Goal: Complete application form

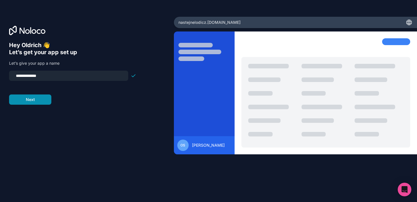
type input "**********"
click at [46, 105] on button "Next" at bounding box center [30, 100] width 42 height 10
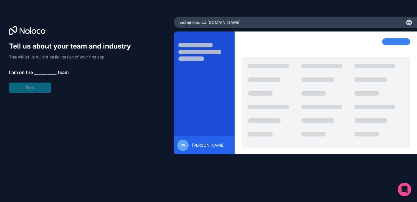
click at [47, 73] on span "__________" at bounding box center [45, 72] width 23 height 7
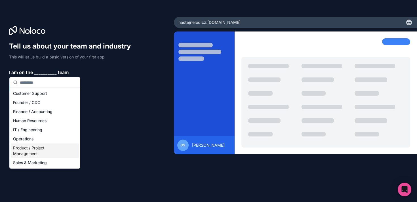
click at [30, 152] on div "Product / Project Management" at bounding box center [45, 151] width 68 height 15
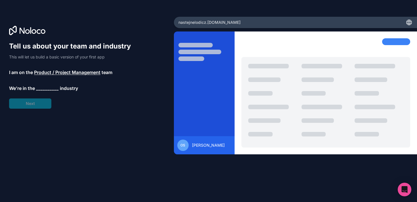
click at [49, 90] on span "__________" at bounding box center [47, 88] width 23 height 7
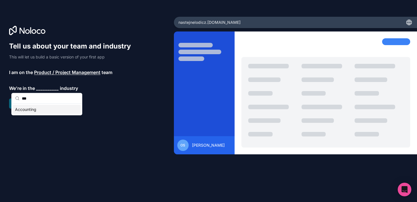
type input "***"
click at [41, 111] on div "Accounting" at bounding box center [47, 109] width 68 height 9
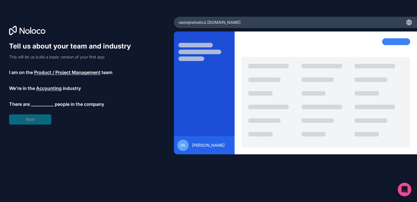
click at [40, 104] on span "__________" at bounding box center [42, 104] width 23 height 7
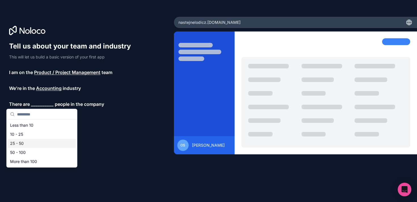
click at [23, 144] on div "25 - 50" at bounding box center [42, 143] width 68 height 9
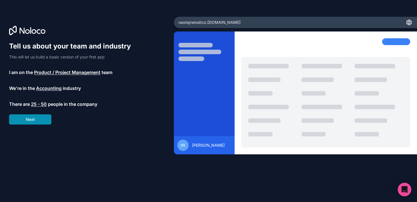
click at [33, 122] on button "Next" at bounding box center [30, 119] width 42 height 10
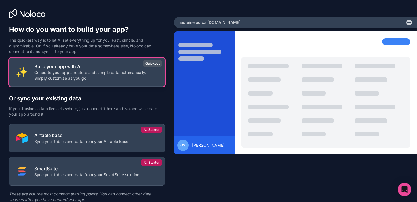
click at [58, 70] on p "Generate your app structure and sample data automatically. Simply customize as …" at bounding box center [96, 75] width 124 height 11
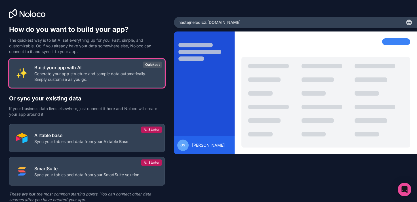
scroll to position [22, 0]
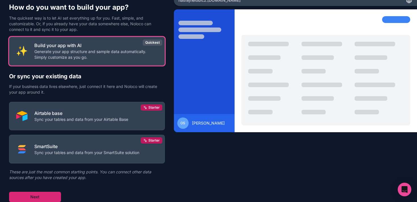
click at [36, 197] on button "Next" at bounding box center [35, 197] width 52 height 10
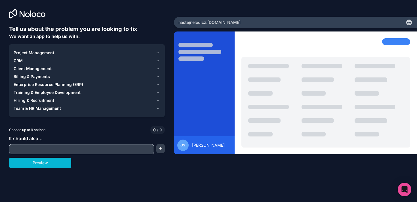
click at [32, 67] on span "Client Management" at bounding box center [33, 69] width 38 height 6
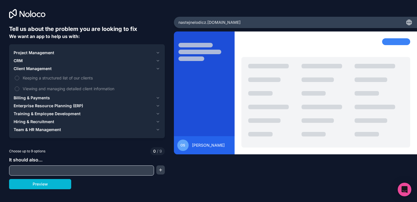
click at [14, 60] on span "CRM" at bounding box center [18, 61] width 9 height 6
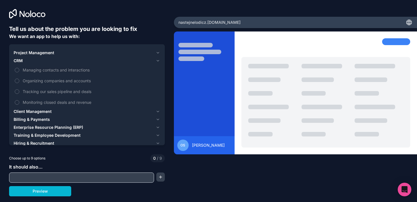
click at [32, 53] on span "Project Management" at bounding box center [34, 53] width 41 height 6
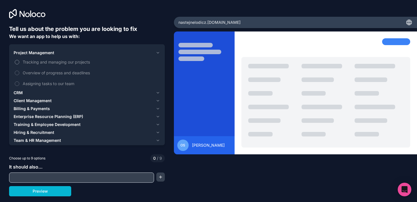
click at [30, 60] on span "Tracking and managing our projects" at bounding box center [91, 62] width 137 height 6
click at [19, 60] on button "Tracking and managing our projects" at bounding box center [17, 62] width 5 height 5
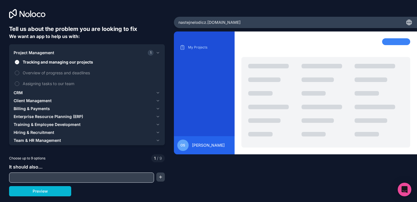
click at [30, 60] on span "Tracking and managing our projects" at bounding box center [91, 62] width 137 height 6
click at [19, 60] on button "Tracking and managing our projects" at bounding box center [17, 62] width 5 height 5
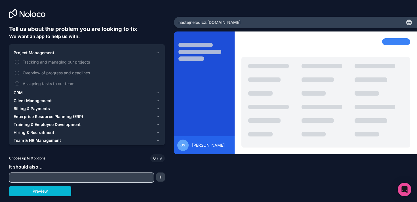
click at [32, 95] on div "CRM" at bounding box center [84, 93] width 140 height 6
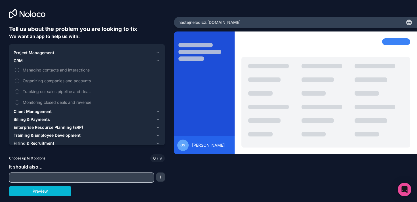
click at [46, 70] on span "Managing contacts and interactions" at bounding box center [91, 70] width 137 height 6
click at [19, 70] on button "Managing contacts and interactions" at bounding box center [17, 70] width 5 height 5
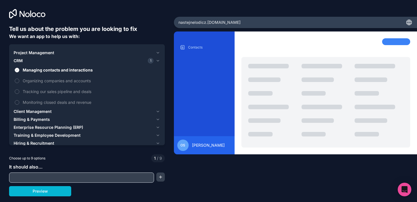
click at [36, 114] on span "Client Management" at bounding box center [33, 112] width 38 height 6
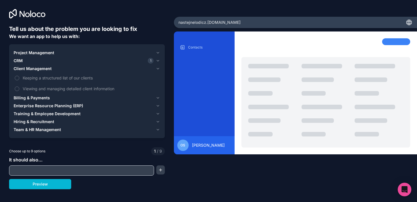
click at [23, 60] on div "CRM 1" at bounding box center [84, 61] width 140 height 6
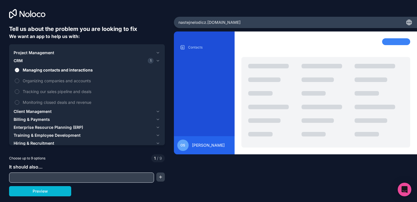
click at [31, 71] on span "Managing contacts and interactions" at bounding box center [91, 70] width 137 height 6
click at [19, 71] on button "Managing contacts and interactions" at bounding box center [17, 70] width 5 height 5
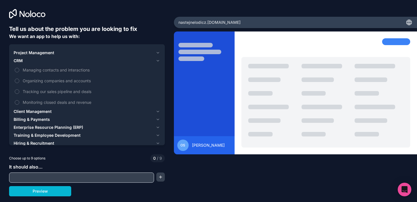
click at [18, 61] on span "CRM" at bounding box center [18, 61] width 9 height 6
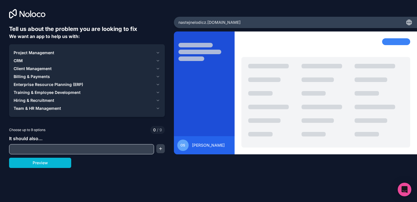
click at [28, 69] on span "Client Management" at bounding box center [33, 69] width 38 height 6
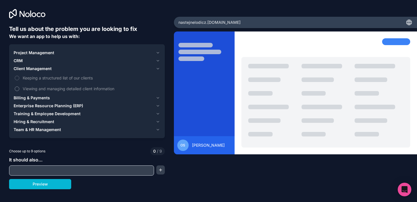
click at [62, 89] on span "Viewing and managing detailed client information" at bounding box center [91, 89] width 137 height 6
click at [19, 89] on button "Viewing and managing detailed client information" at bounding box center [17, 89] width 5 height 5
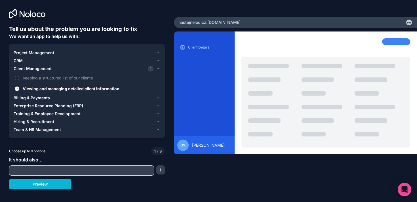
click at [45, 172] on input "text" at bounding box center [82, 171] width 142 height 8
click at [53, 183] on button "Preview" at bounding box center [40, 184] width 62 height 10
click at [44, 114] on span "Training & Employee Development" at bounding box center [47, 114] width 67 height 6
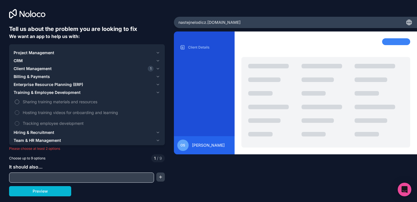
click at [36, 104] on span "Sharing training materials and resources" at bounding box center [91, 102] width 137 height 6
click at [19, 104] on button "Sharing training materials and resources" at bounding box center [17, 102] width 5 height 5
click at [37, 142] on span "Team & HR Management" at bounding box center [37, 141] width 47 height 6
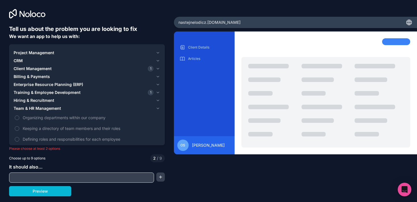
click at [27, 53] on span "Project Management" at bounding box center [34, 53] width 41 height 6
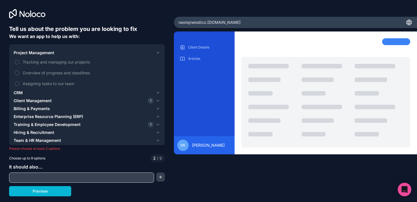
click at [16, 92] on span "CRM" at bounding box center [18, 93] width 9 height 6
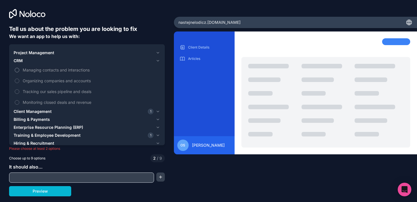
click at [52, 69] on span "Managing contacts and interactions" at bounding box center [91, 70] width 137 height 6
click at [19, 69] on button "Managing contacts and interactions" at bounding box center [17, 70] width 5 height 5
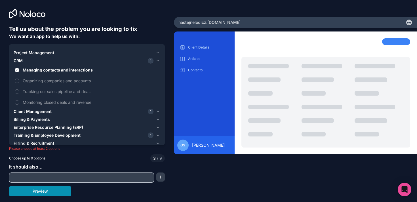
click at [43, 192] on button "Preview" at bounding box center [40, 191] width 62 height 10
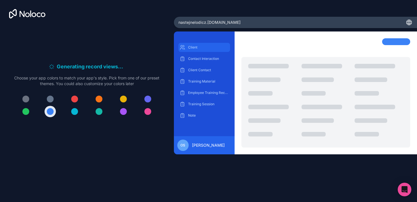
click at [197, 51] on div "Client" at bounding box center [205, 47] width 52 height 9
click at [46, 112] on button at bounding box center [50, 111] width 11 height 11
